Goal: Task Accomplishment & Management: Use online tool/utility

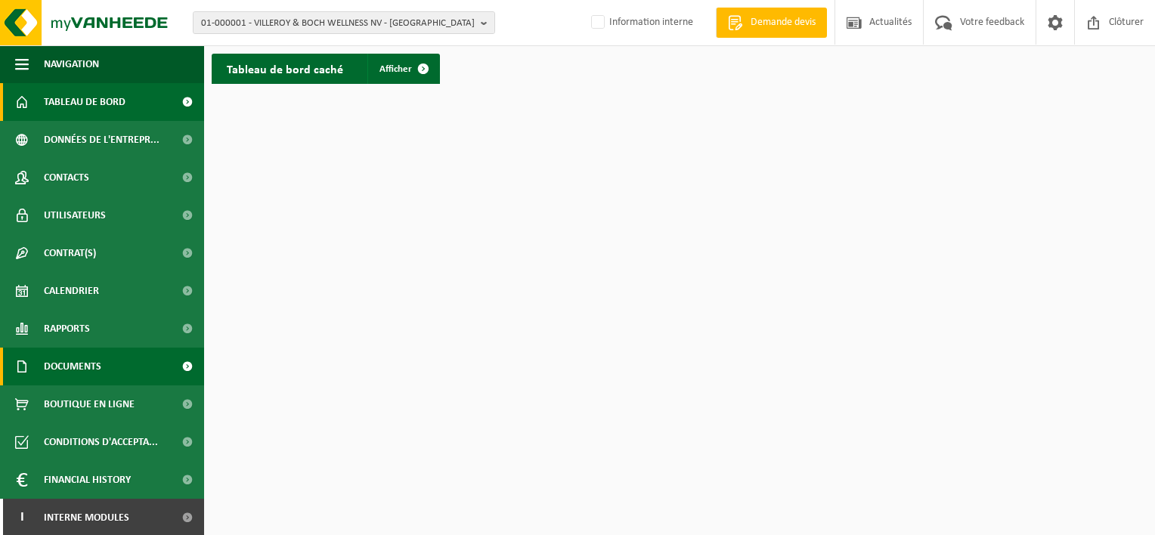
click at [102, 364] on link "Documents" at bounding box center [102, 367] width 204 height 38
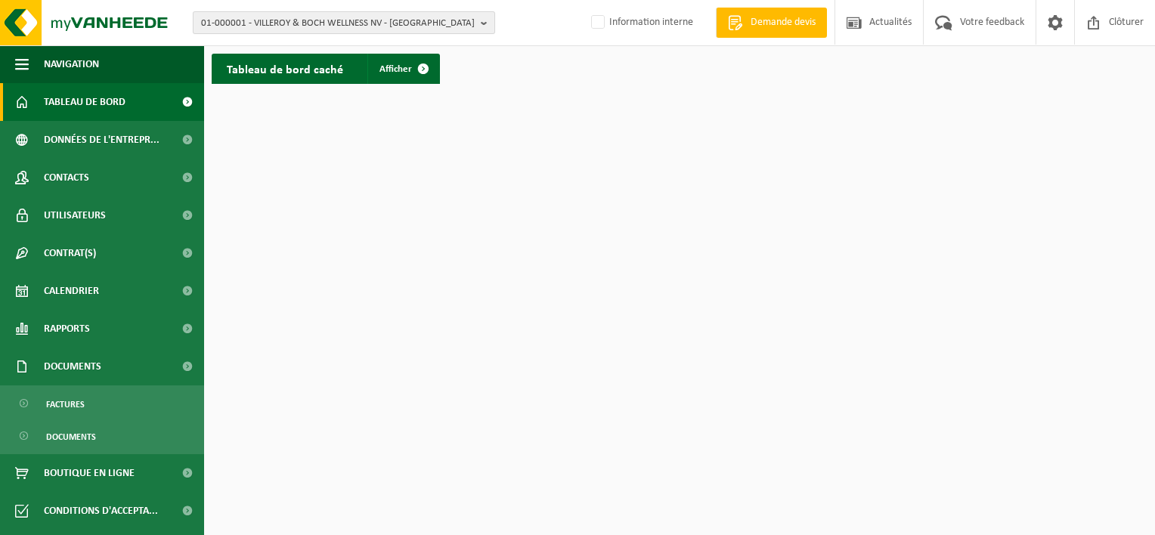
click at [228, 23] on span "01-000001 - VILLEROY & BOCH WELLNESS NV - ROESELARE" at bounding box center [338, 23] width 274 height 23
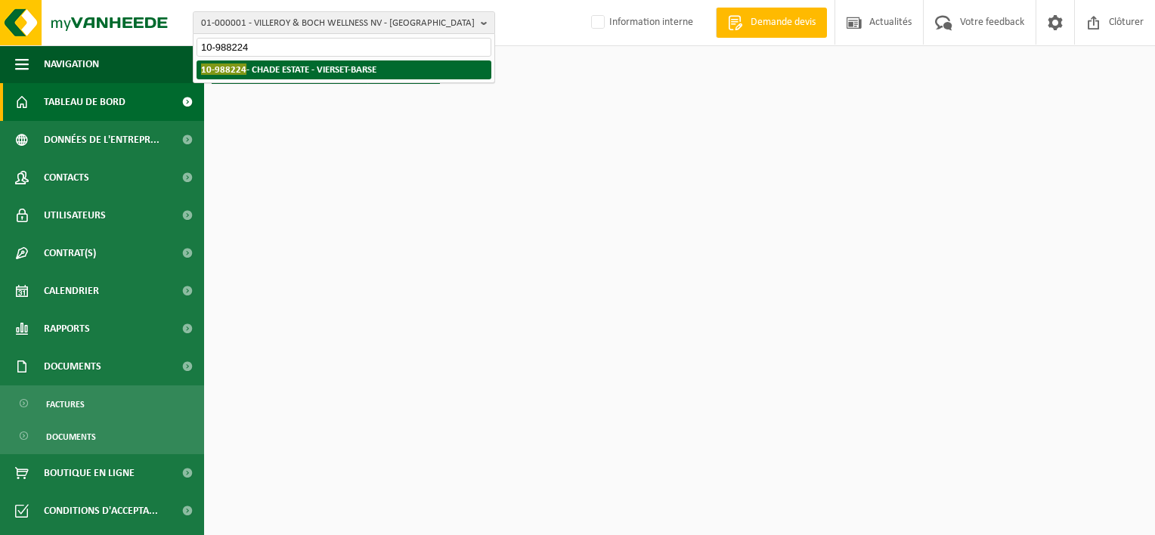
type input "10-988224"
click at [350, 68] on strong "10-988224 - CHADE ESTATE - VIERSET-BARSE" at bounding box center [288, 68] width 175 height 11
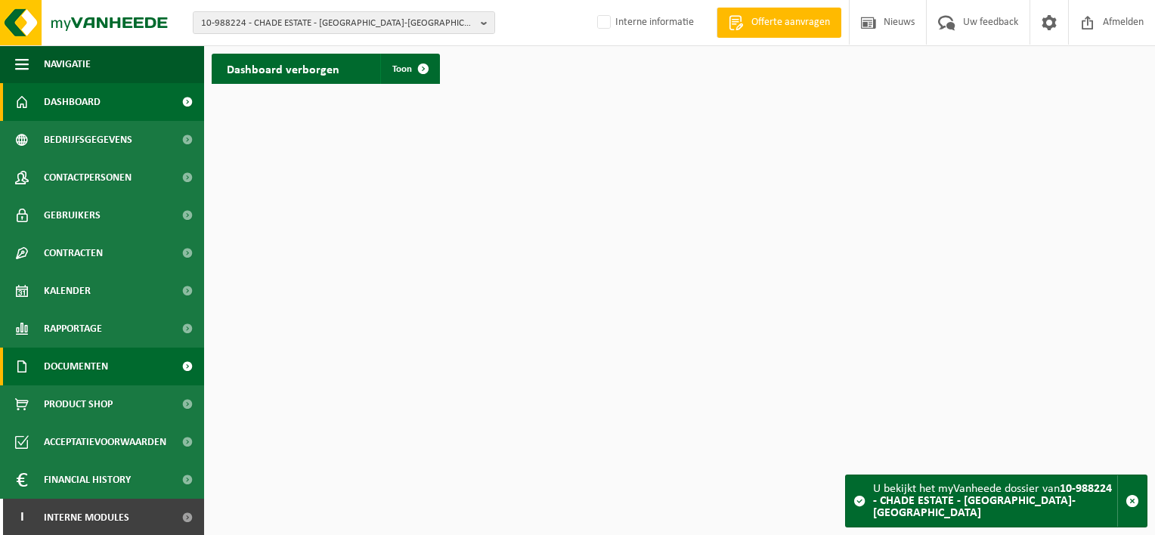
click at [93, 375] on span "Documenten" at bounding box center [76, 367] width 64 height 38
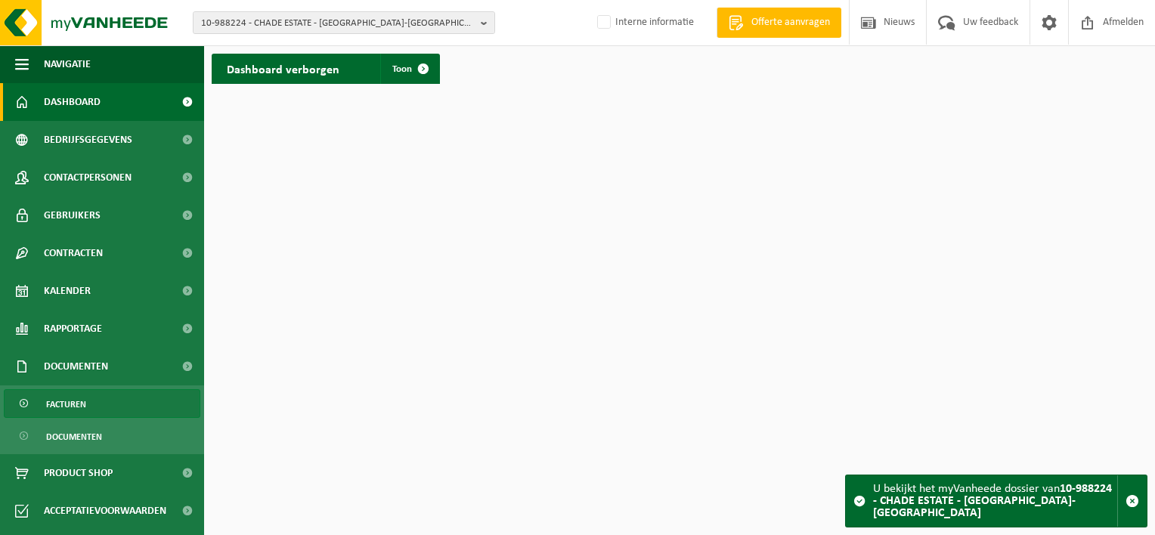
click at [95, 410] on link "Facturen" at bounding box center [102, 403] width 196 height 29
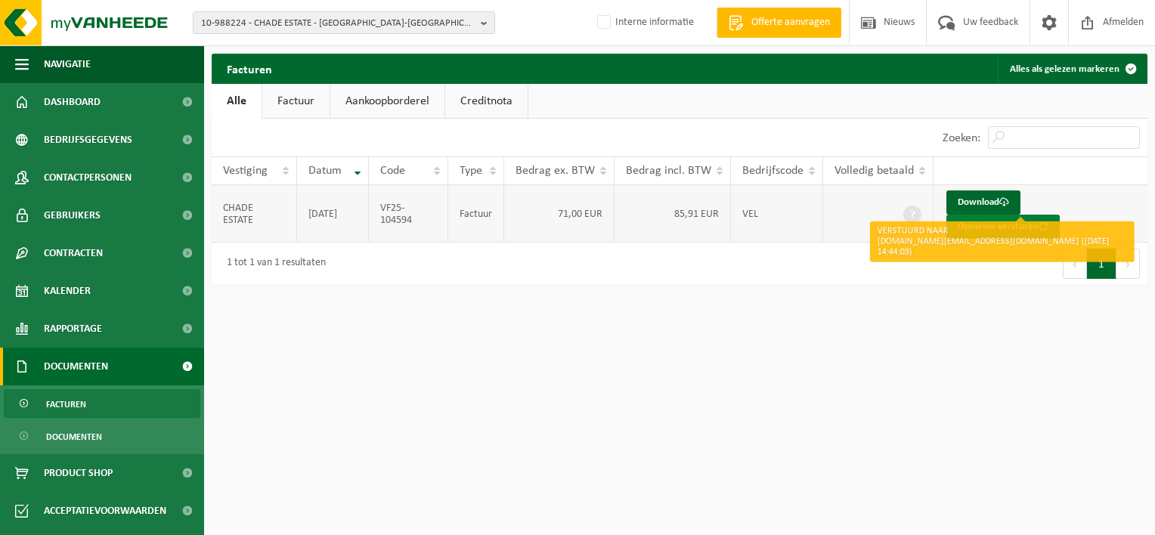
click at [1060, 215] on button "Opnieuw versturen" at bounding box center [1002, 227] width 113 height 24
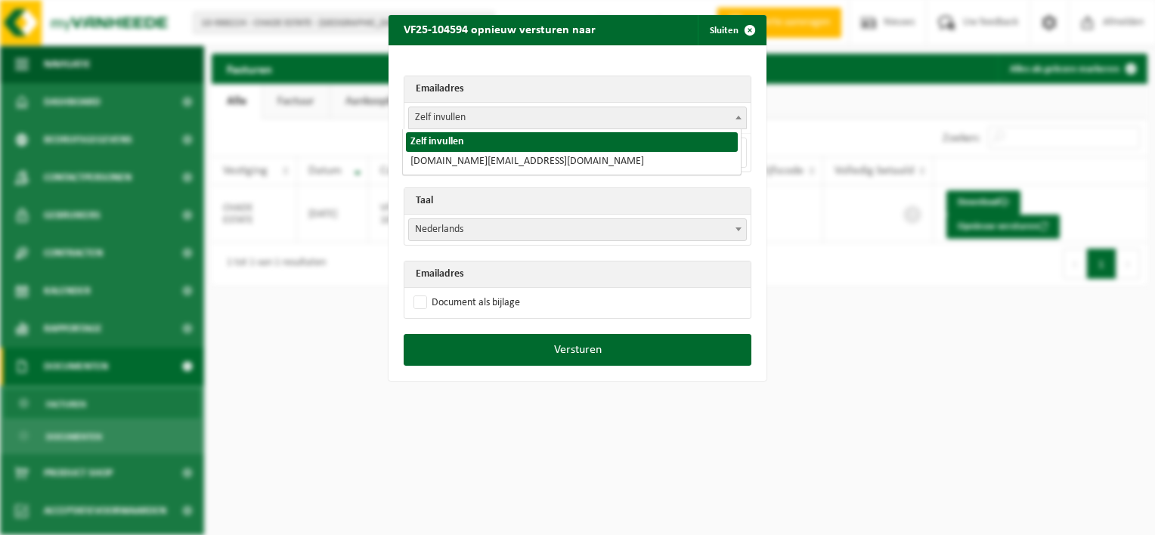
click at [520, 115] on span "Zelf invullen" at bounding box center [577, 117] width 337 height 21
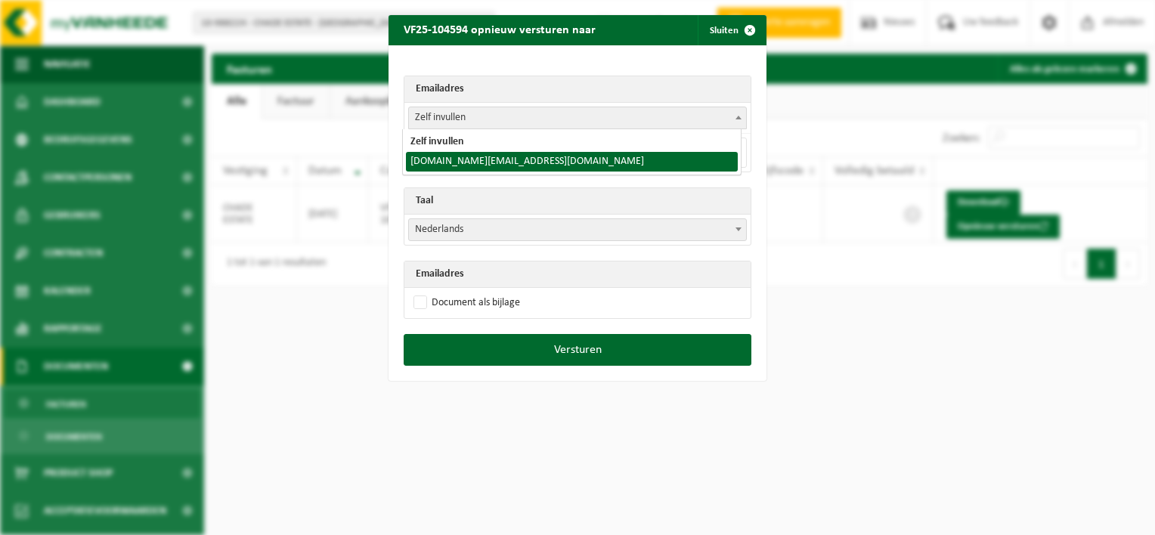
select select "chade.estate@gmail.com"
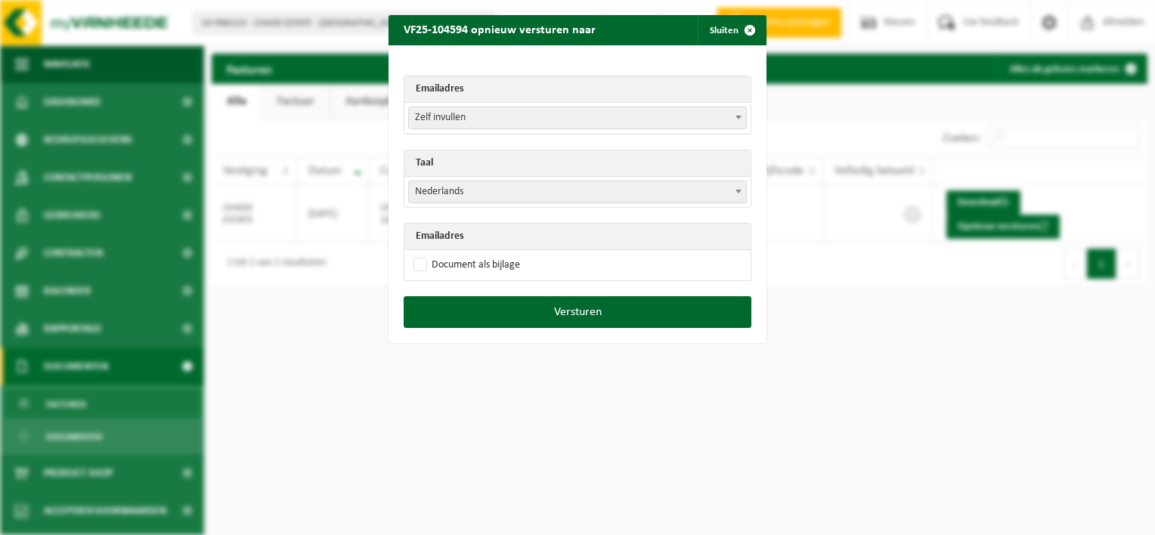
click at [462, 193] on span "Nederlands" at bounding box center [577, 191] width 337 height 21
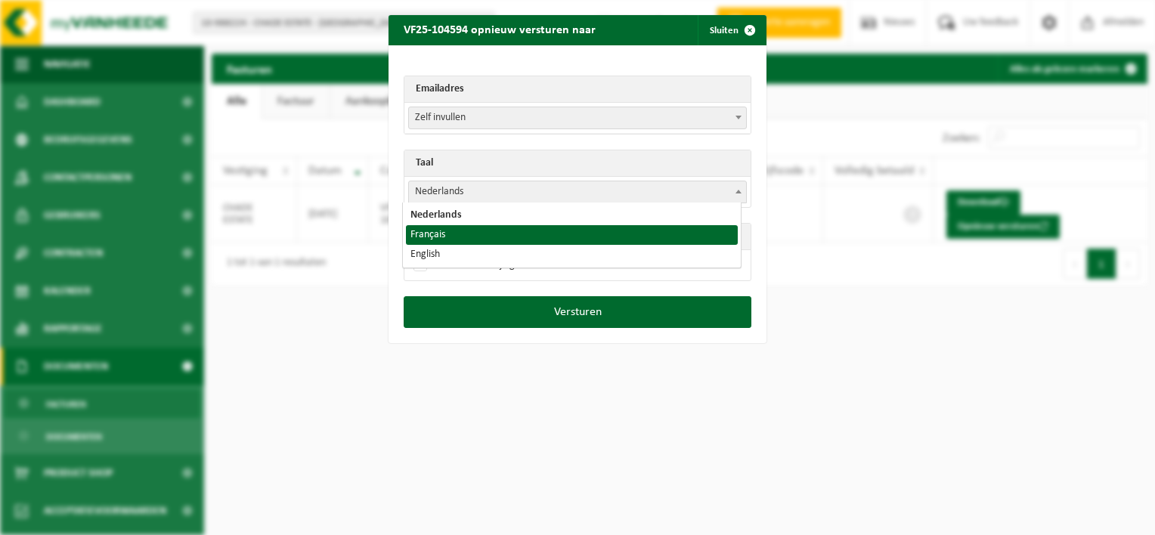
select select "fr"
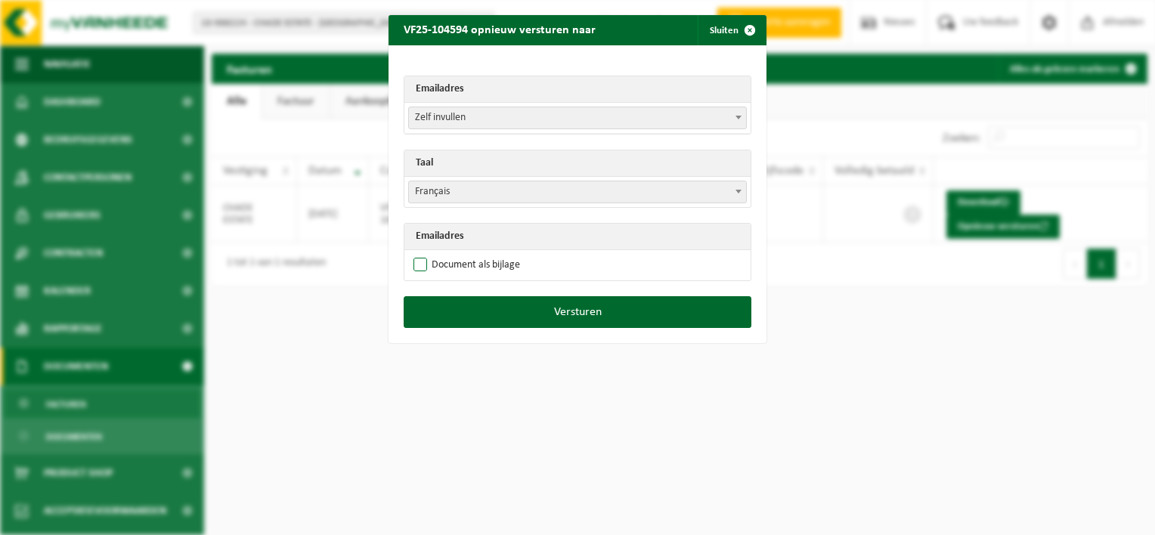
click at [411, 266] on label "Document als bijlage" at bounding box center [465, 265] width 110 height 23
click at [411, 254] on input "Document als bijlage" at bounding box center [596, 253] width 378 height 1
checkbox input "true"
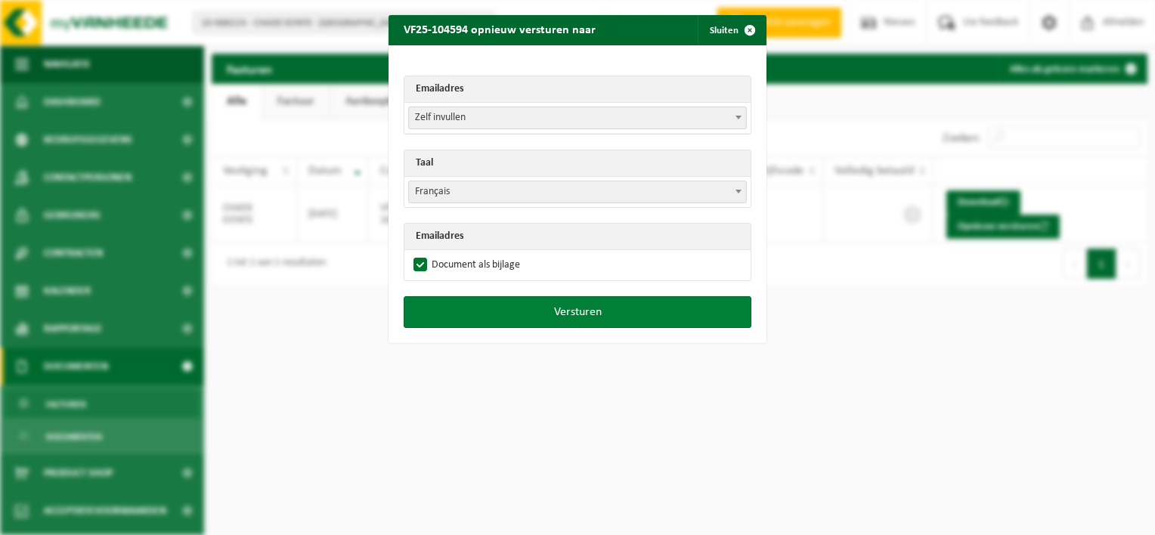
click at [570, 311] on button "Versturen" at bounding box center [578, 312] width 348 height 32
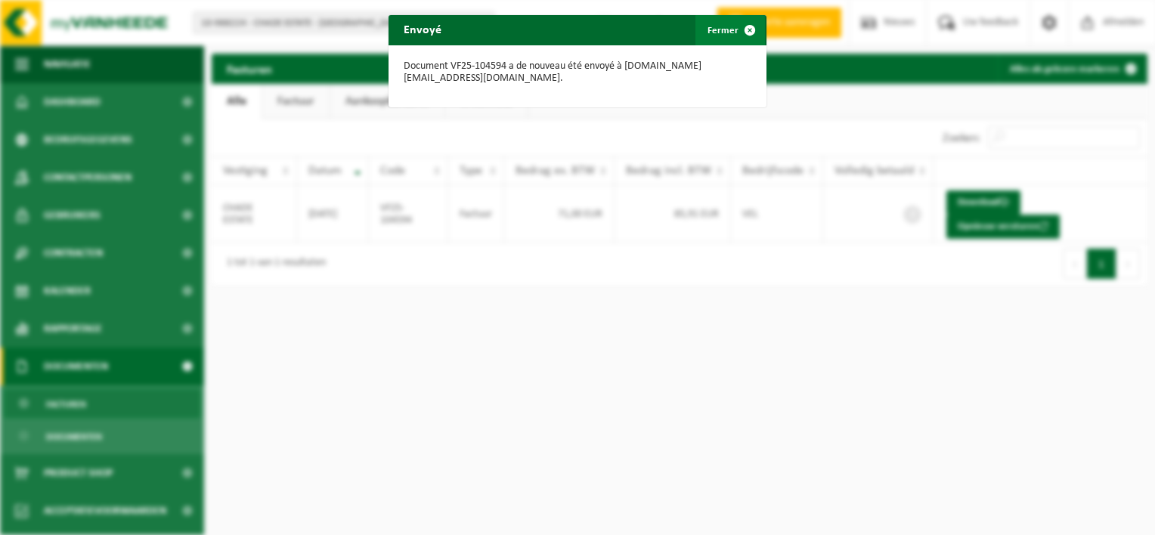
click at [735, 31] on span "button" at bounding box center [750, 30] width 30 height 30
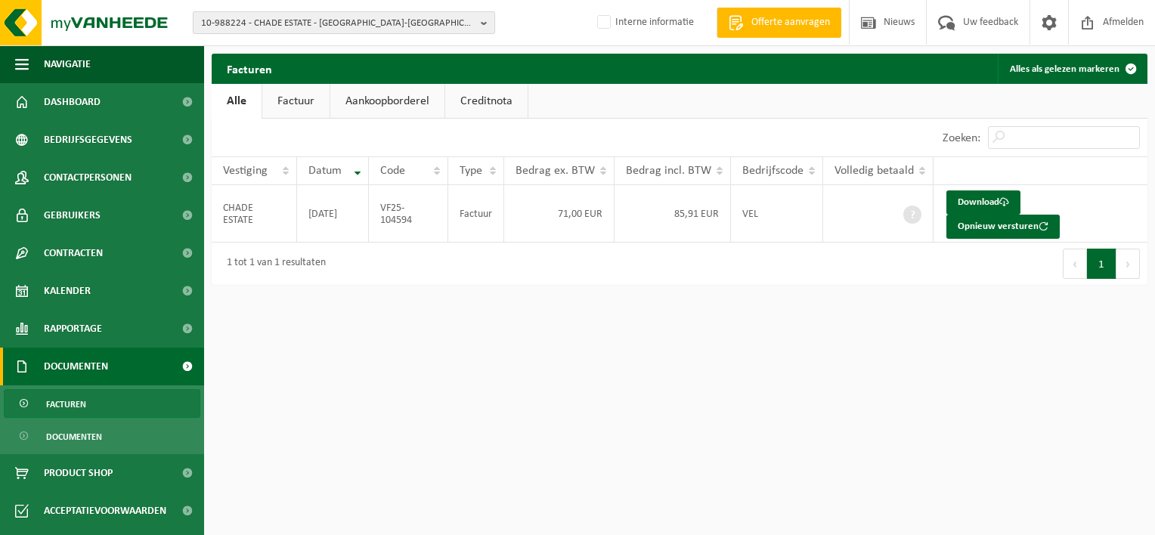
click at [275, 19] on span "10-988224 - CHADE ESTATE - VIERSET-BARSE" at bounding box center [338, 23] width 274 height 23
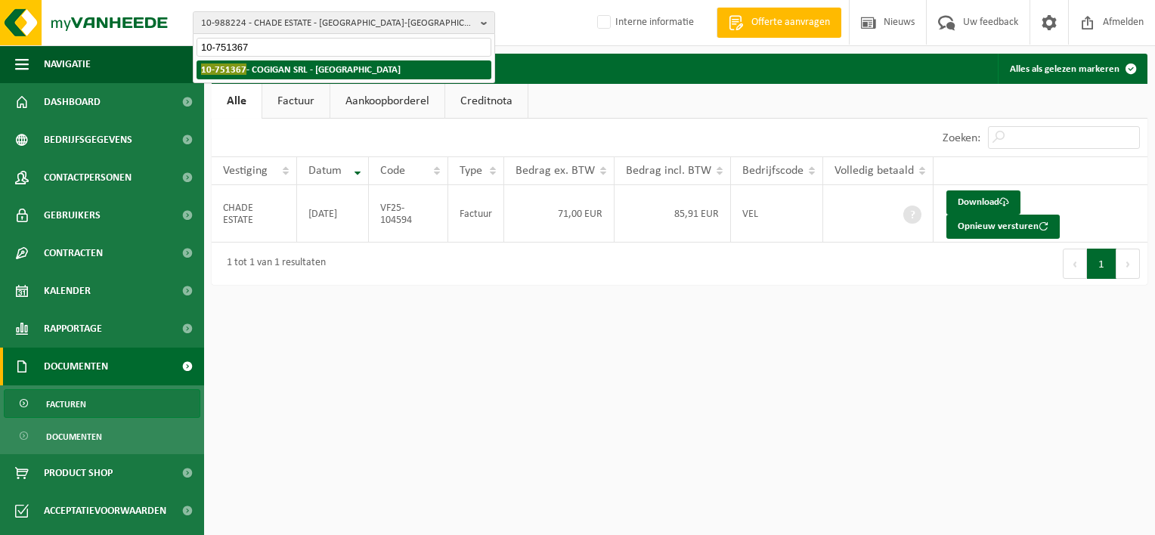
type input "10-751367"
click at [272, 70] on strong "10-751367 - COGIGAN SRL - ROCOURT" at bounding box center [301, 68] width 200 height 11
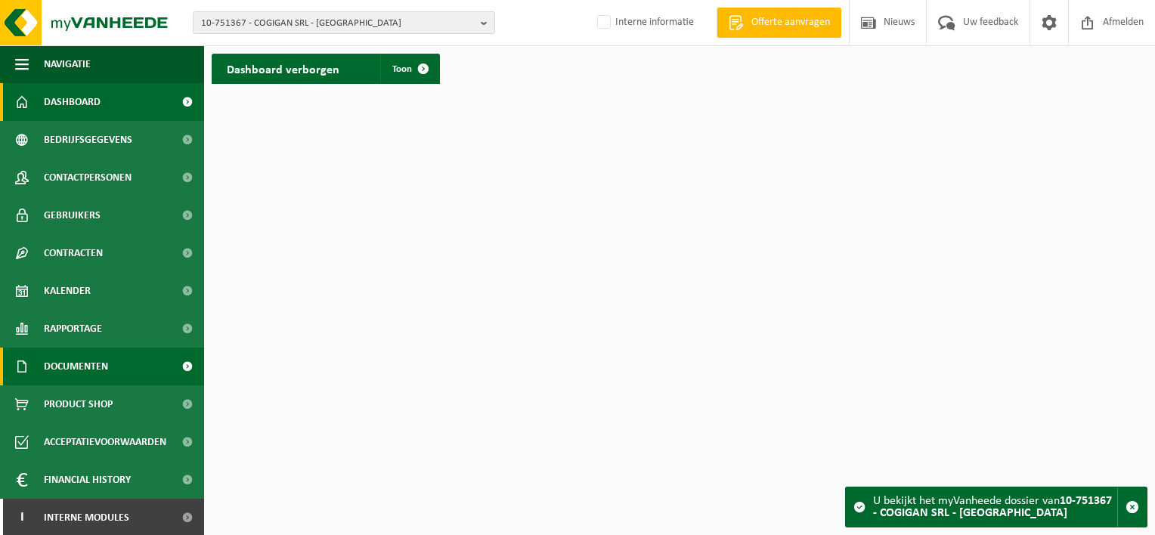
click at [80, 369] on span "Documenten" at bounding box center [76, 367] width 64 height 38
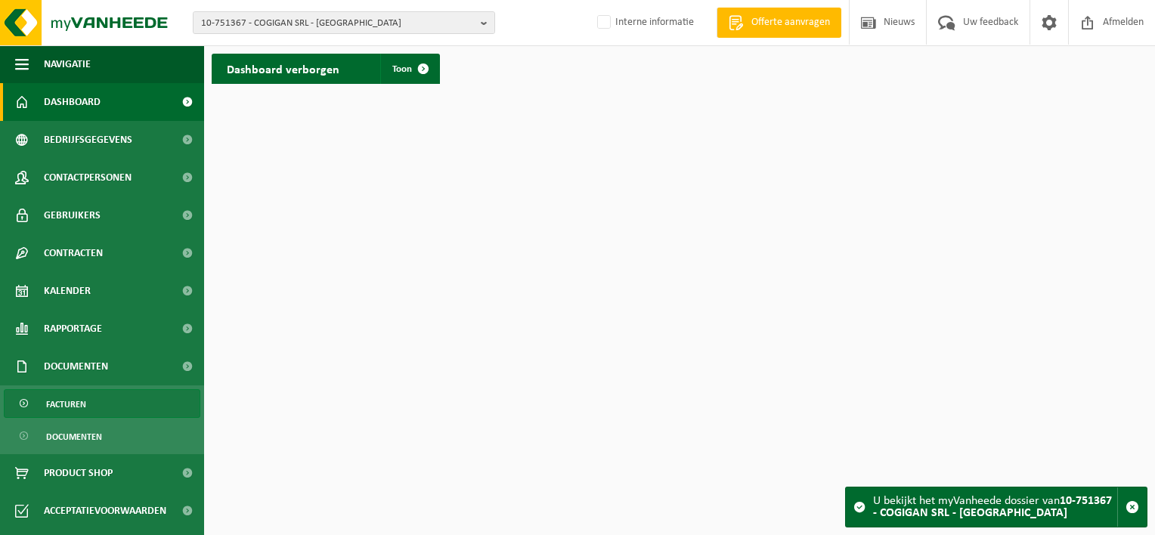
click at [76, 406] on span "Facturen" at bounding box center [66, 404] width 40 height 29
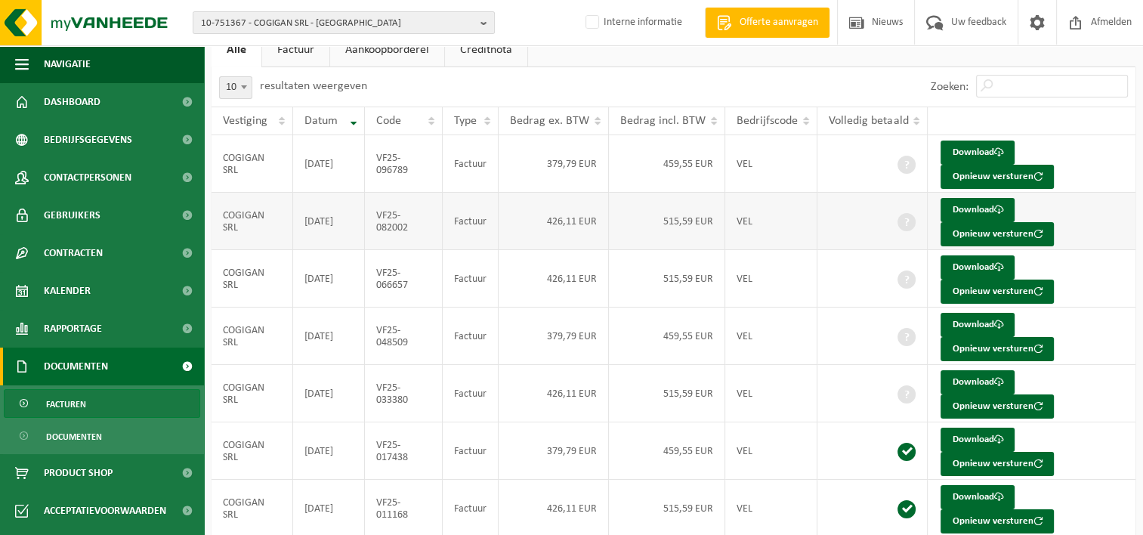
scroll to position [76, 0]
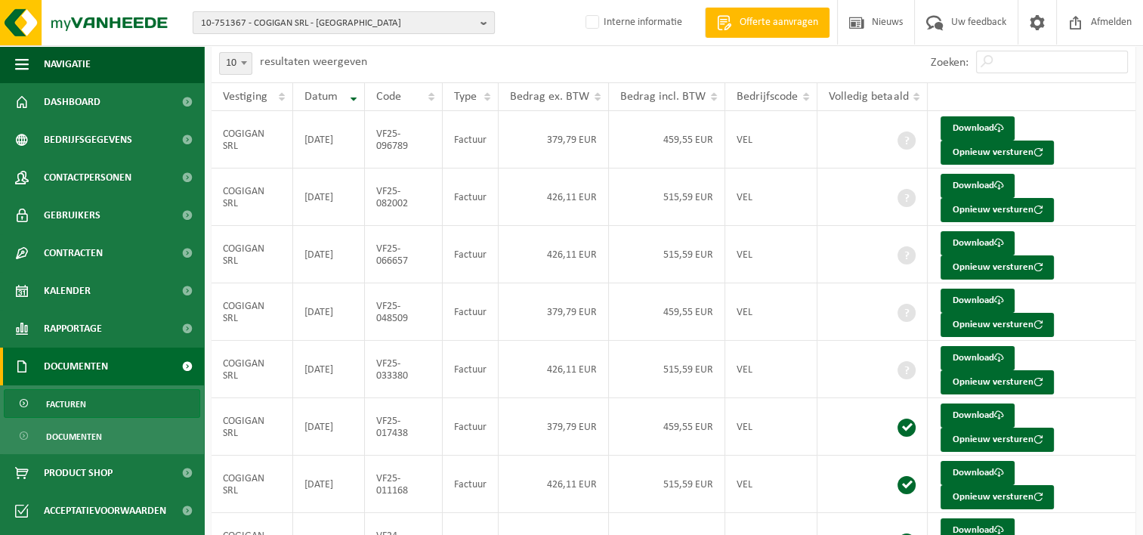
click at [253, 21] on span "10-751367 - COGIGAN SRL - ROCOURT" at bounding box center [338, 23] width 274 height 23
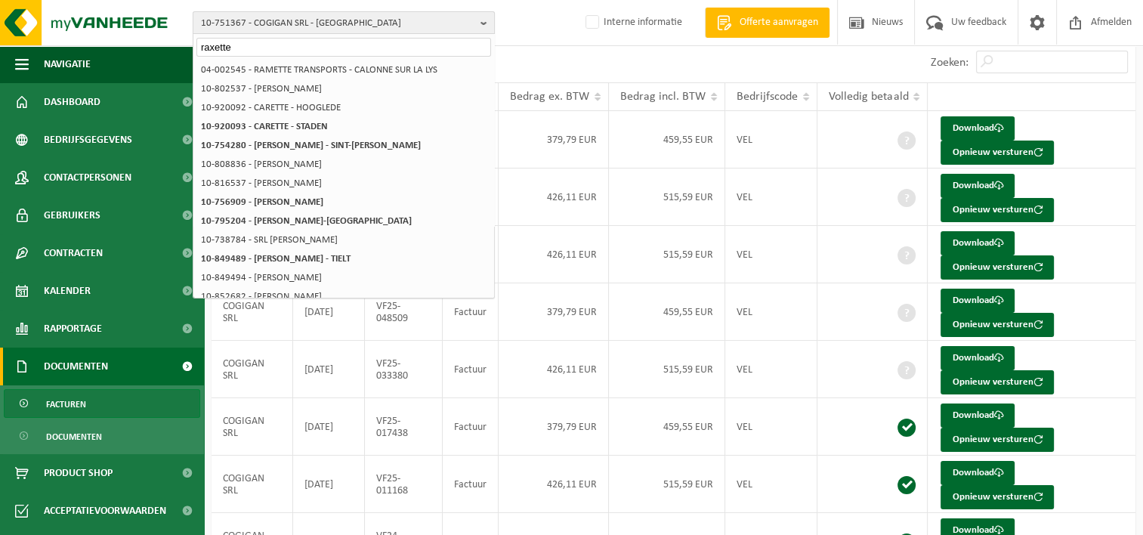
drag, startPoint x: 215, startPoint y: 44, endPoint x: 261, endPoint y: 29, distance: 47.6
click at [216, 45] on input "raxette" at bounding box center [343, 47] width 295 height 19
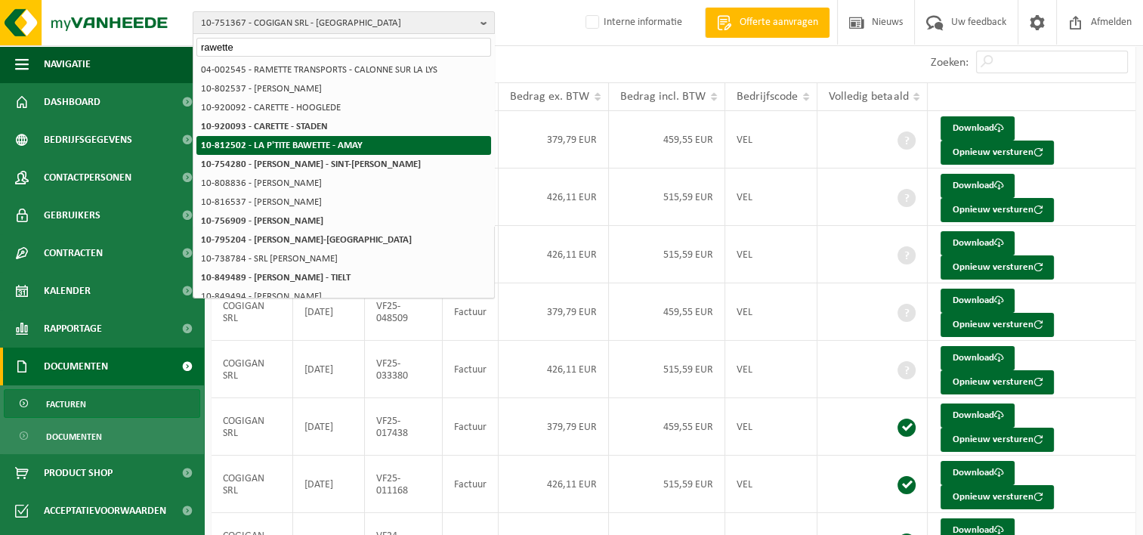
type input "rawette"
click at [323, 145] on strong "10-812502 - LA P'TITE BAWETTE - AMAY" at bounding box center [282, 146] width 162 height 10
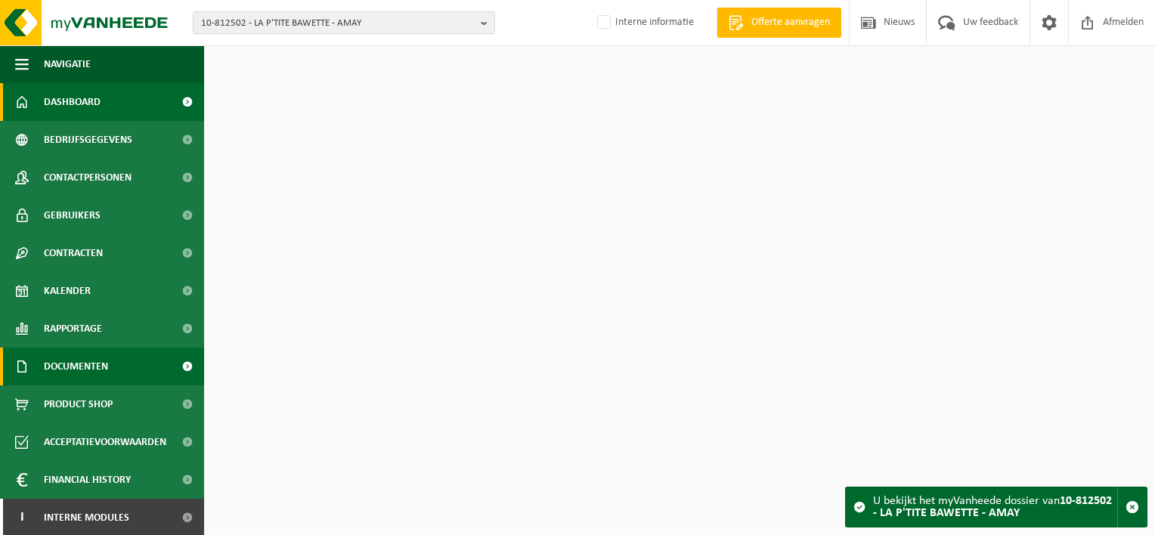
click at [108, 365] on span "Documenten" at bounding box center [76, 367] width 64 height 38
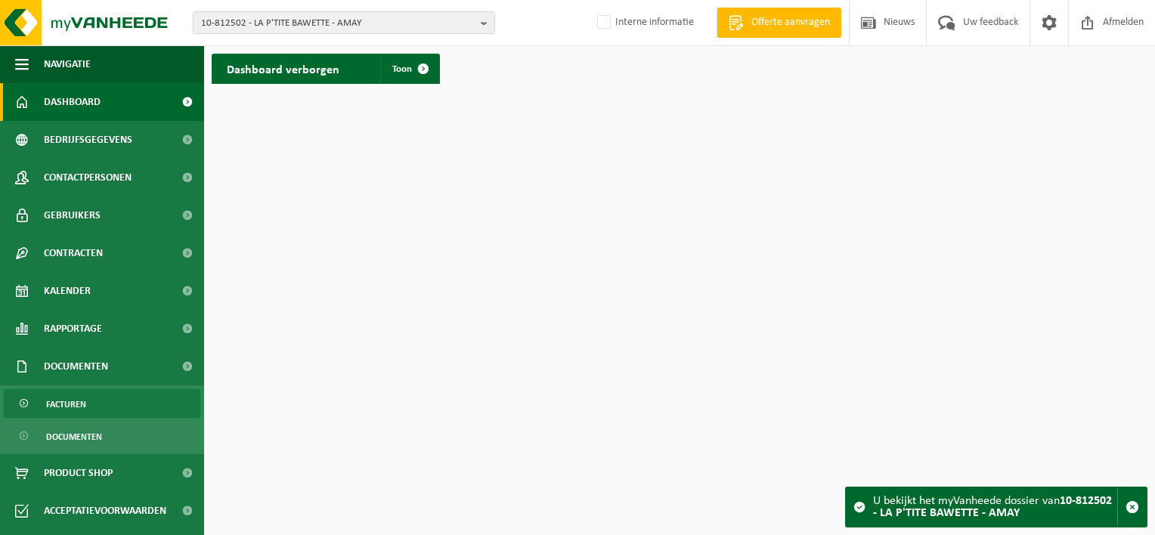
click at [123, 411] on link "Facturen" at bounding box center [102, 403] width 196 height 29
